Goal: Find specific page/section: Find specific page/section

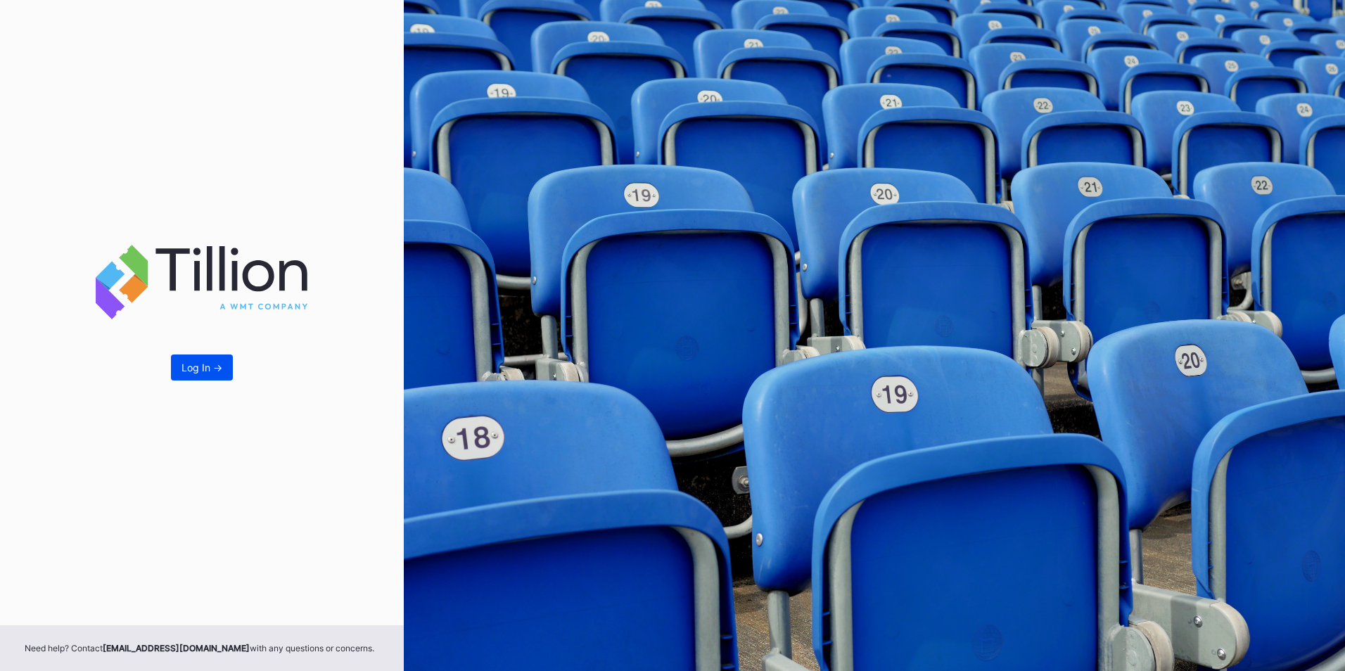
click at [231, 362] on button "Log In ->" at bounding box center [202, 368] width 62 height 26
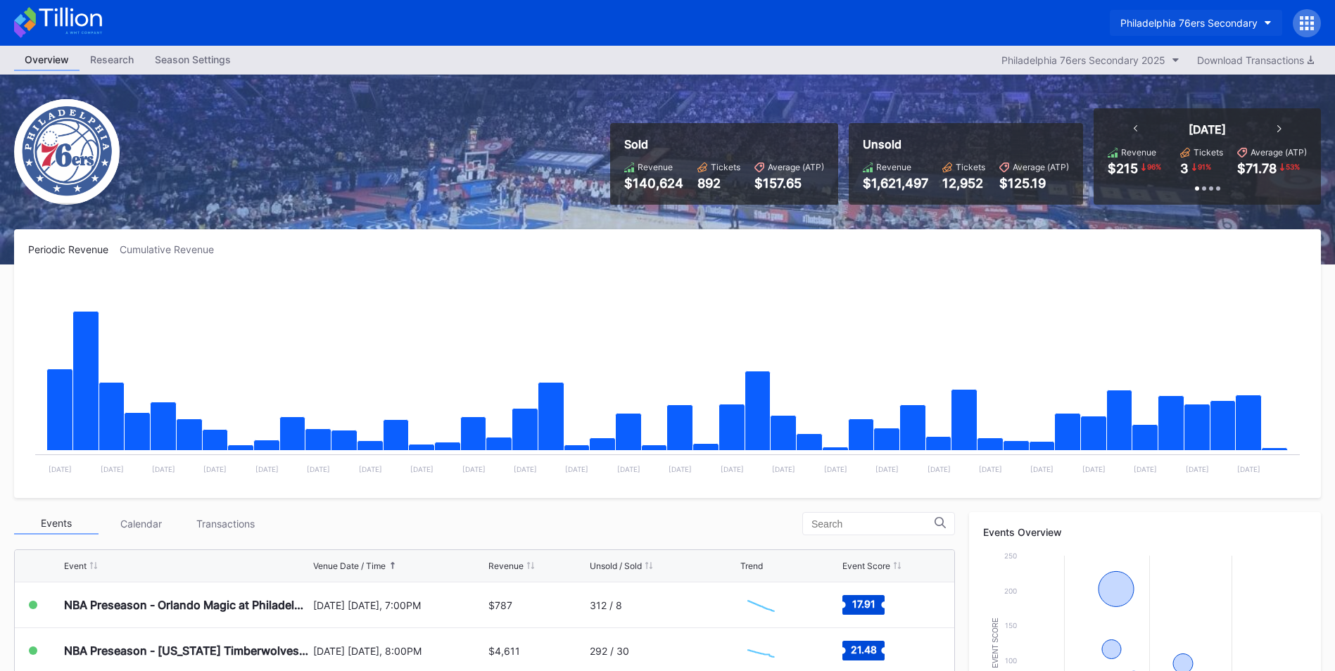
click at [889, 23] on div "Philadelphia 76ers Secondary" at bounding box center [1188, 23] width 137 height 12
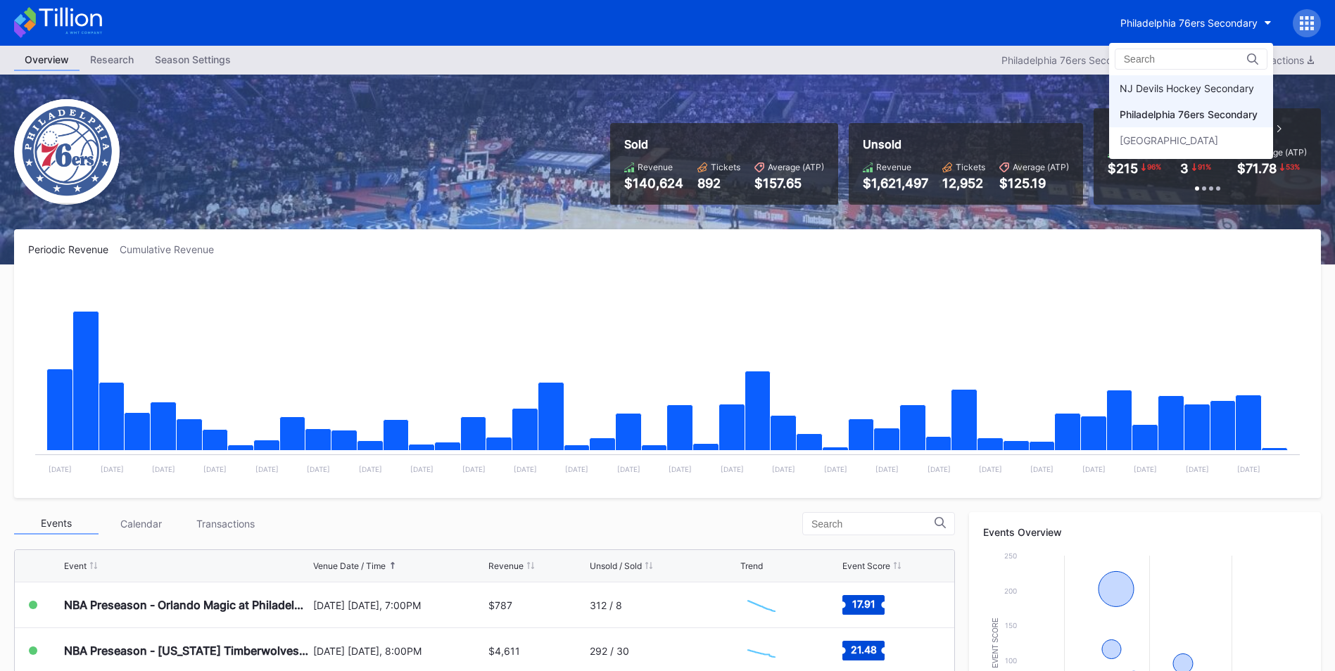
click at [889, 91] on div "NJ Devils Hockey Secondary" at bounding box center [1186, 88] width 134 height 12
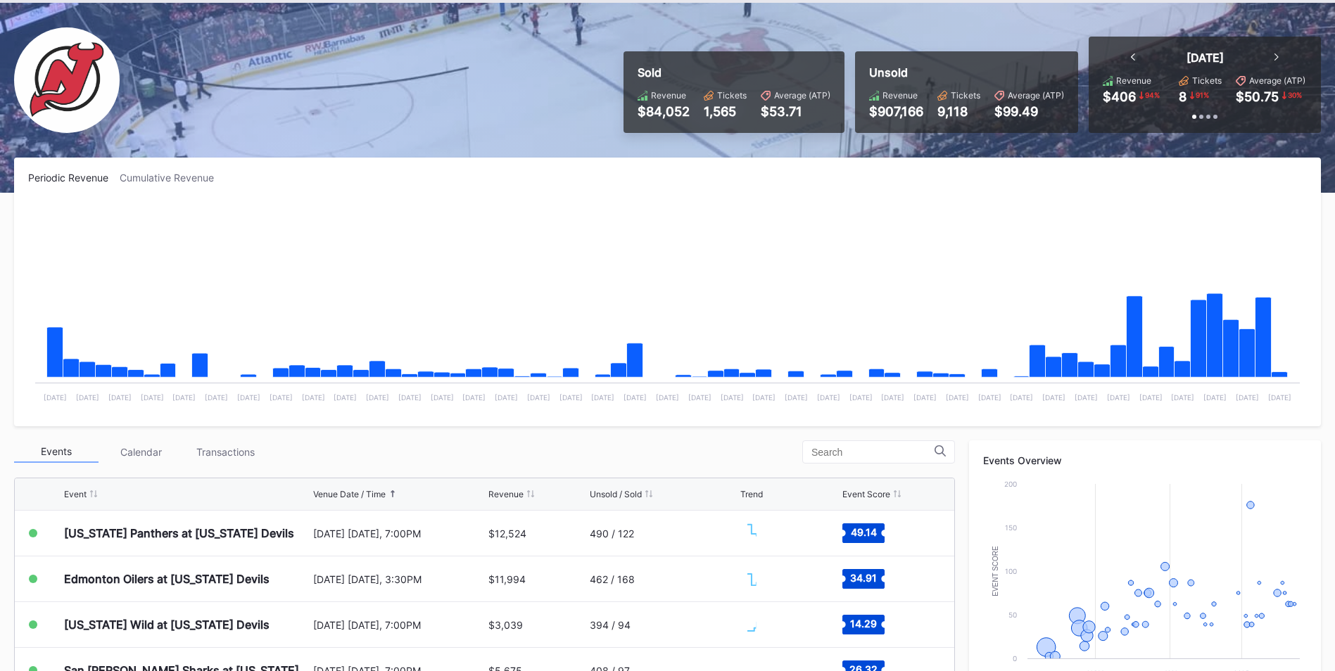
scroll to position [141, 0]
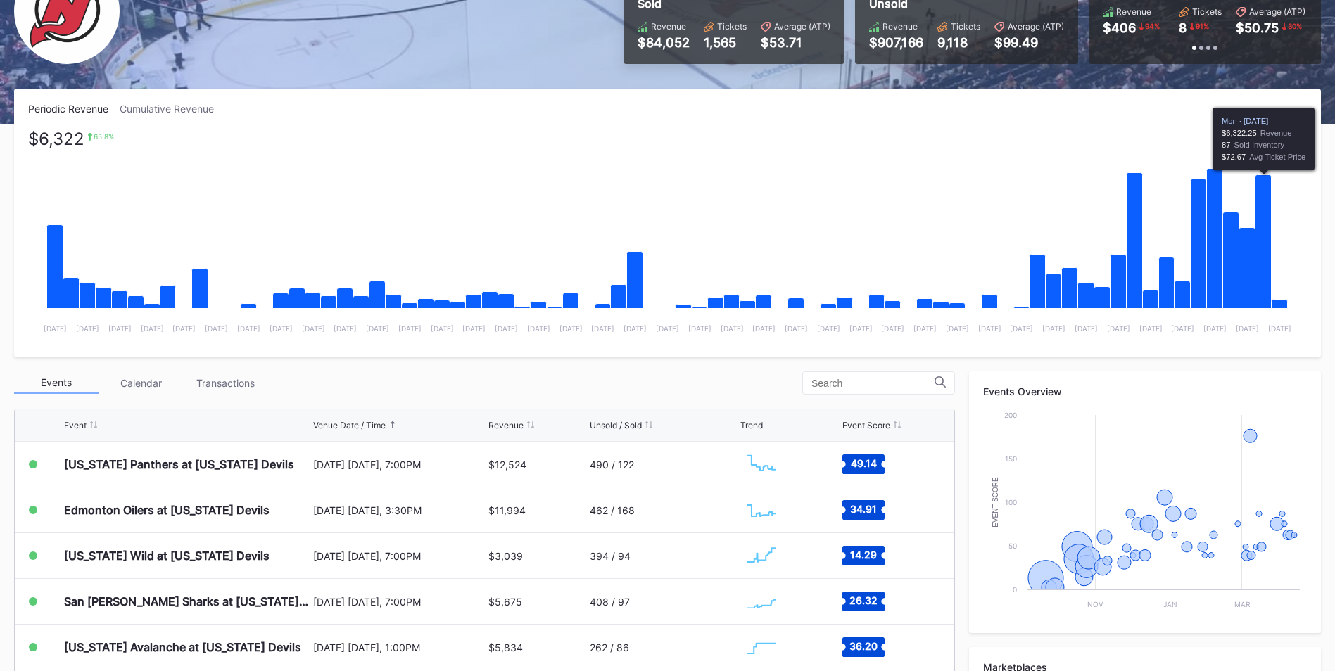
click at [889, 285] on icon "Chart title" at bounding box center [1263, 242] width 16 height 134
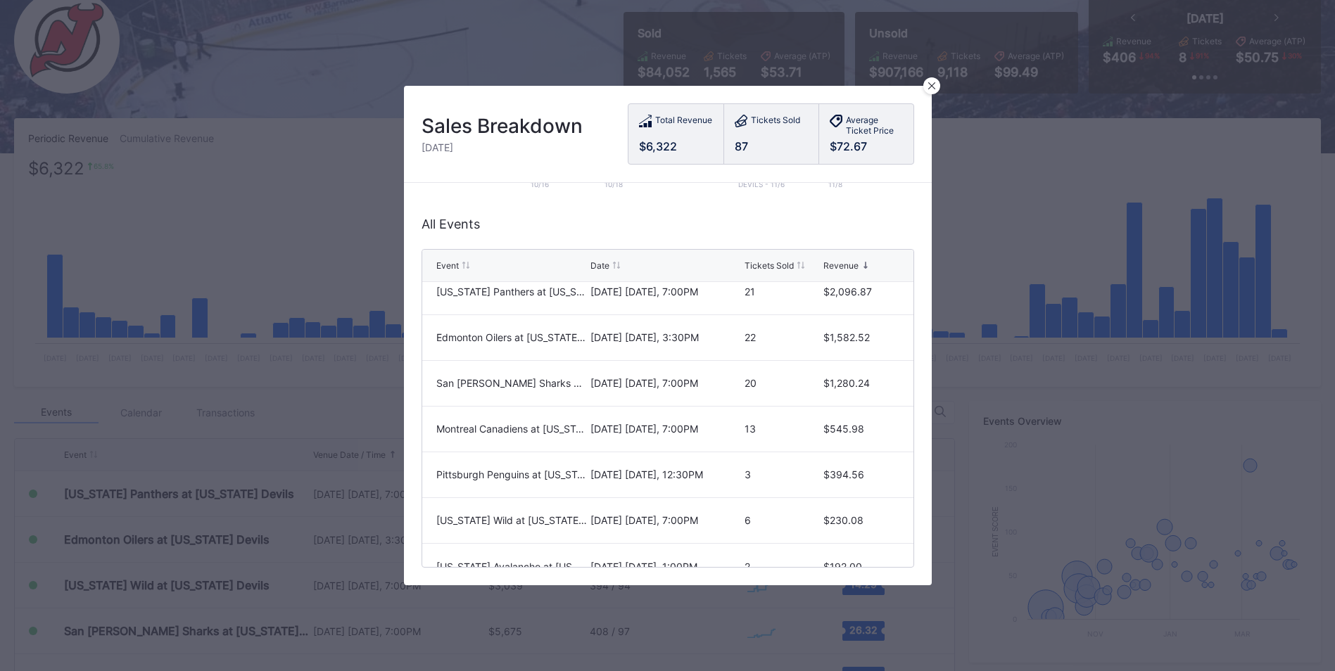
scroll to position [0, 0]
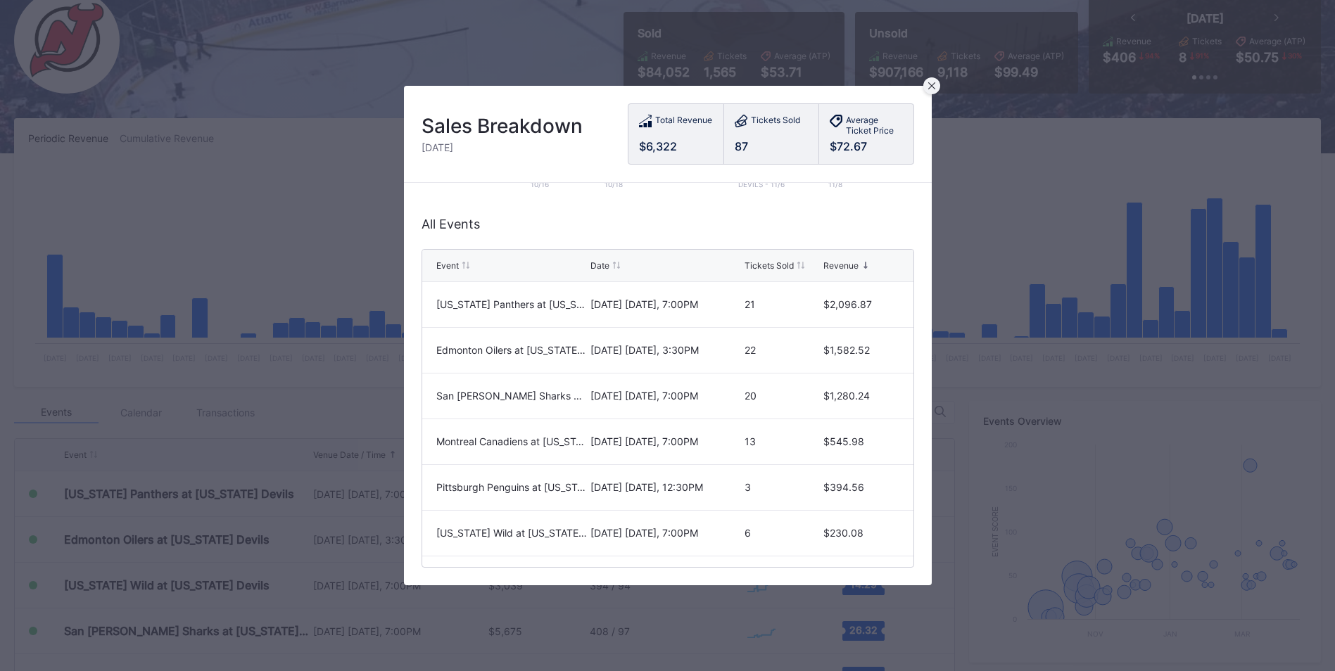
click at [889, 86] on icon at bounding box center [931, 85] width 7 height 7
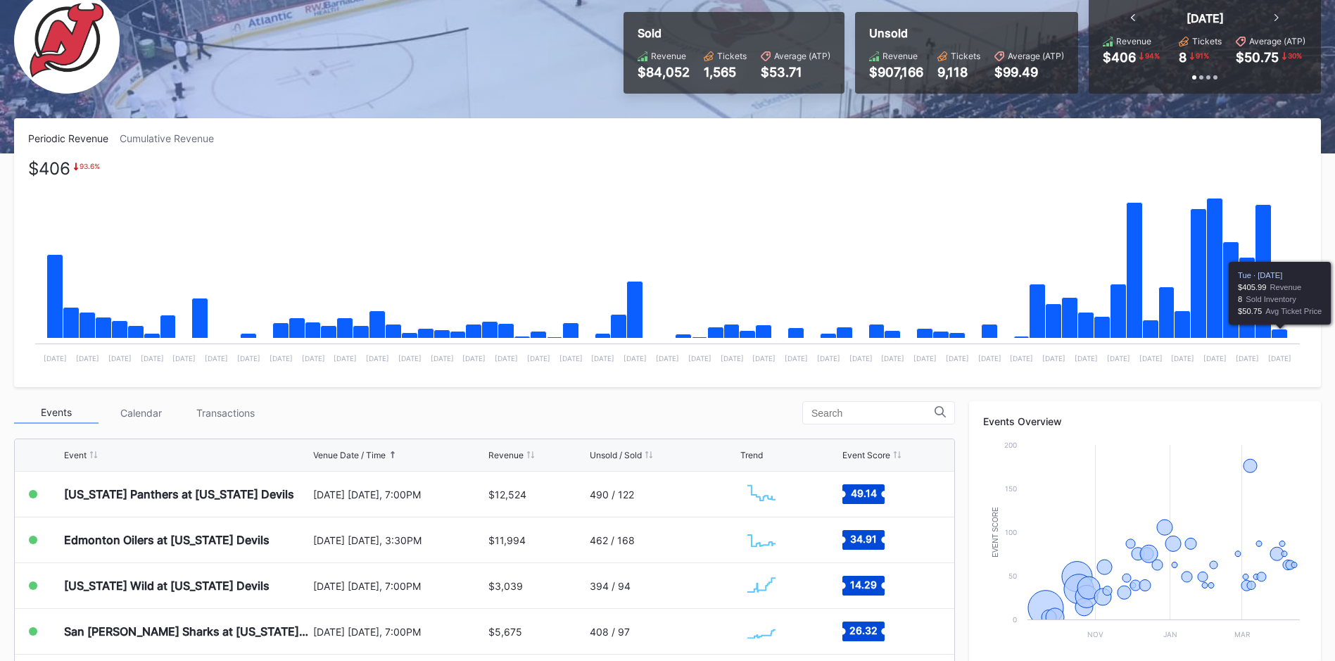
click at [889, 332] on icon "Chart title" at bounding box center [1279, 333] width 16 height 9
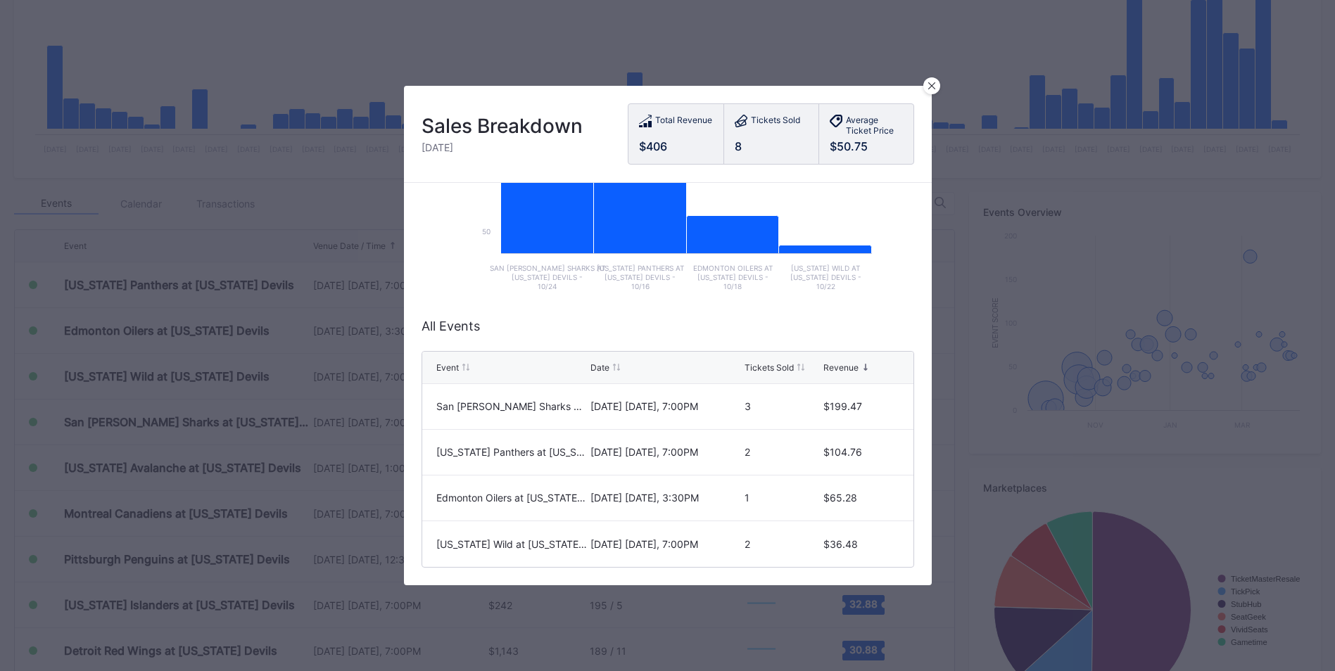
scroll to position [393, 0]
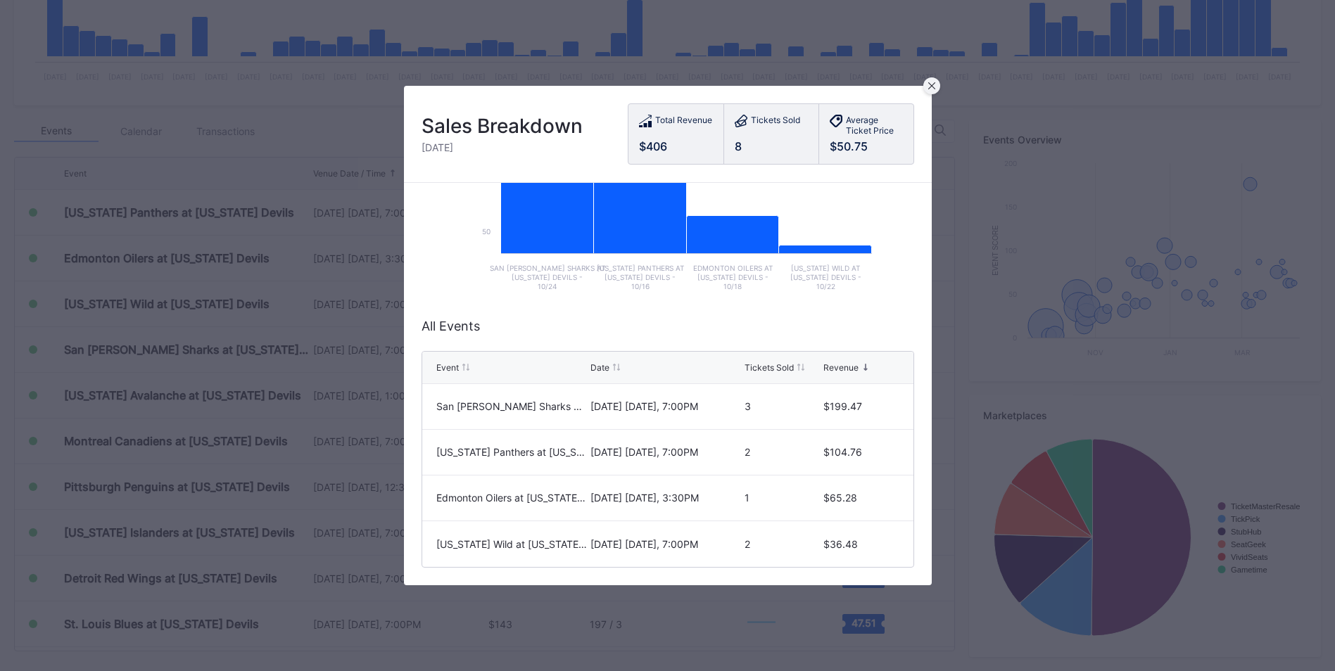
click at [889, 85] on icon at bounding box center [931, 85] width 7 height 7
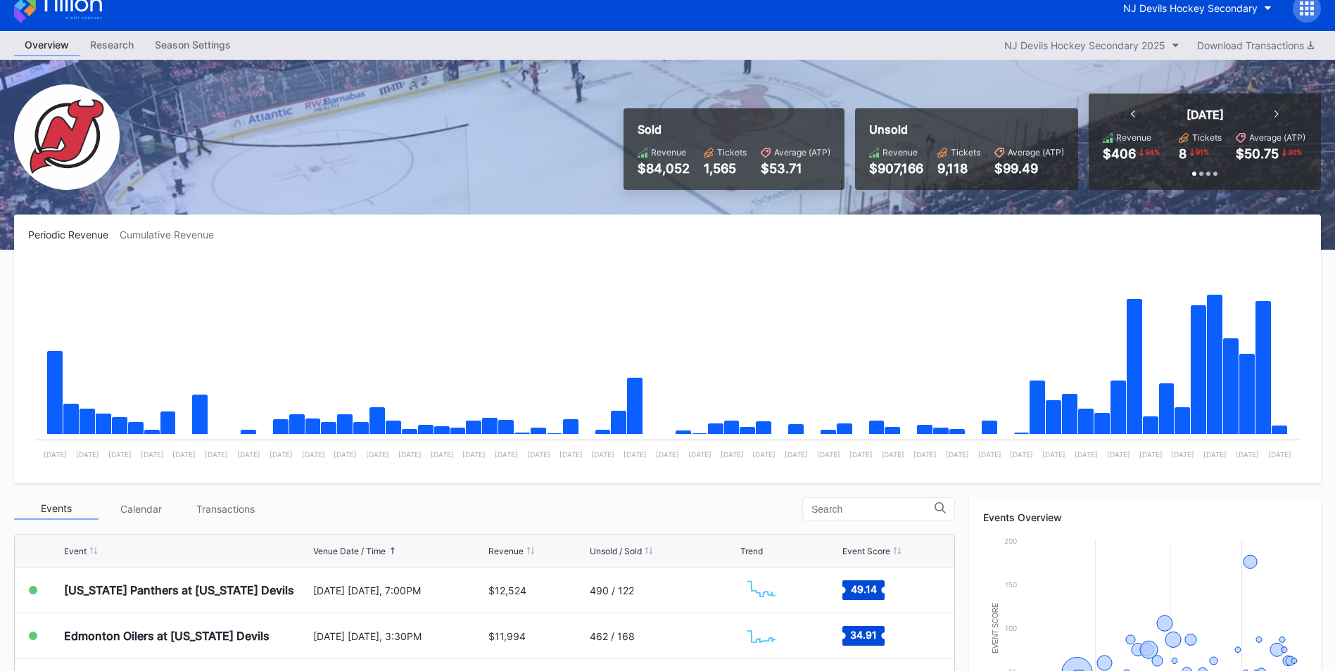
scroll to position [0, 0]
